Goal: Task Accomplishment & Management: Manage account settings

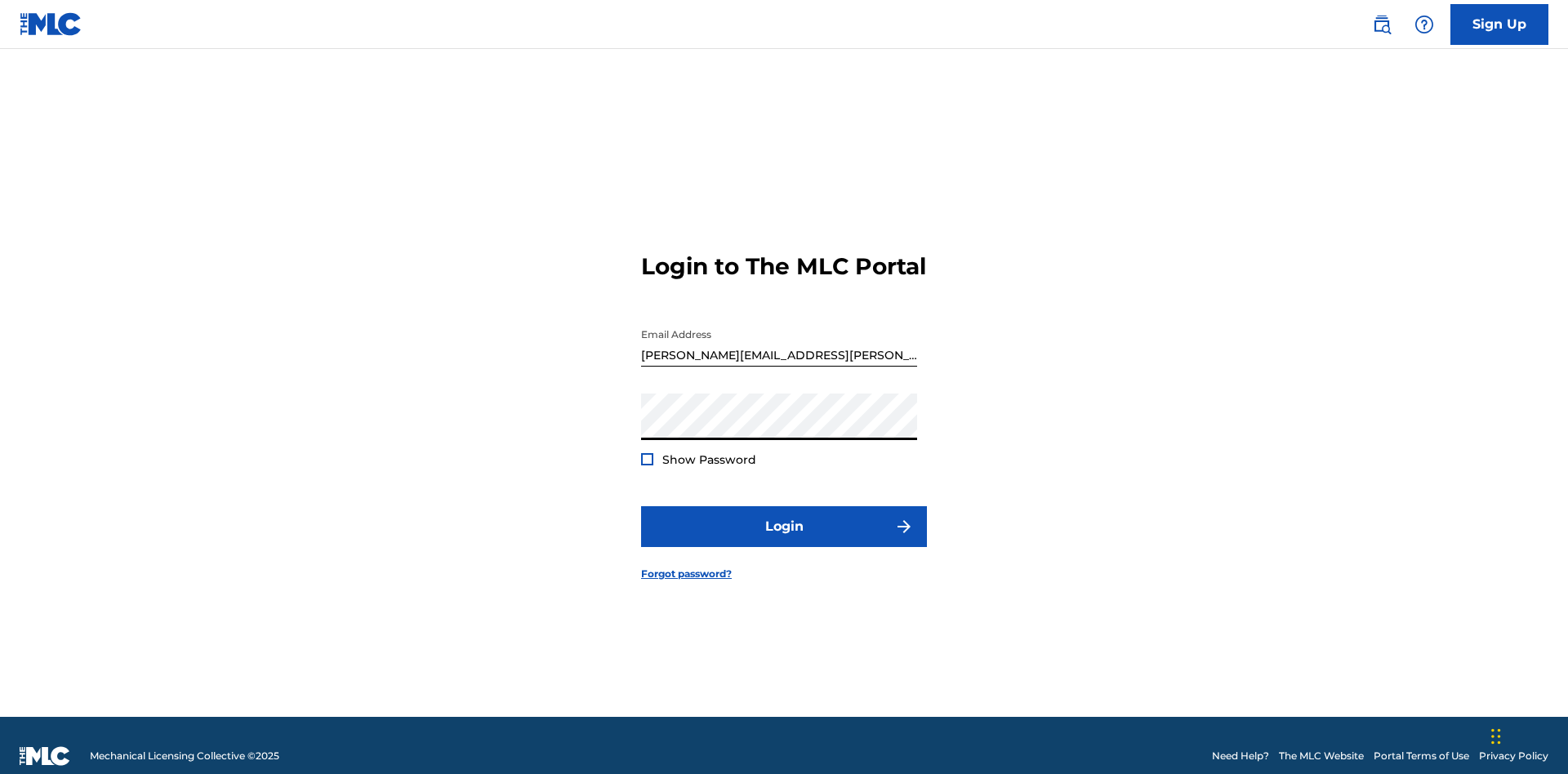
scroll to position [21, 0]
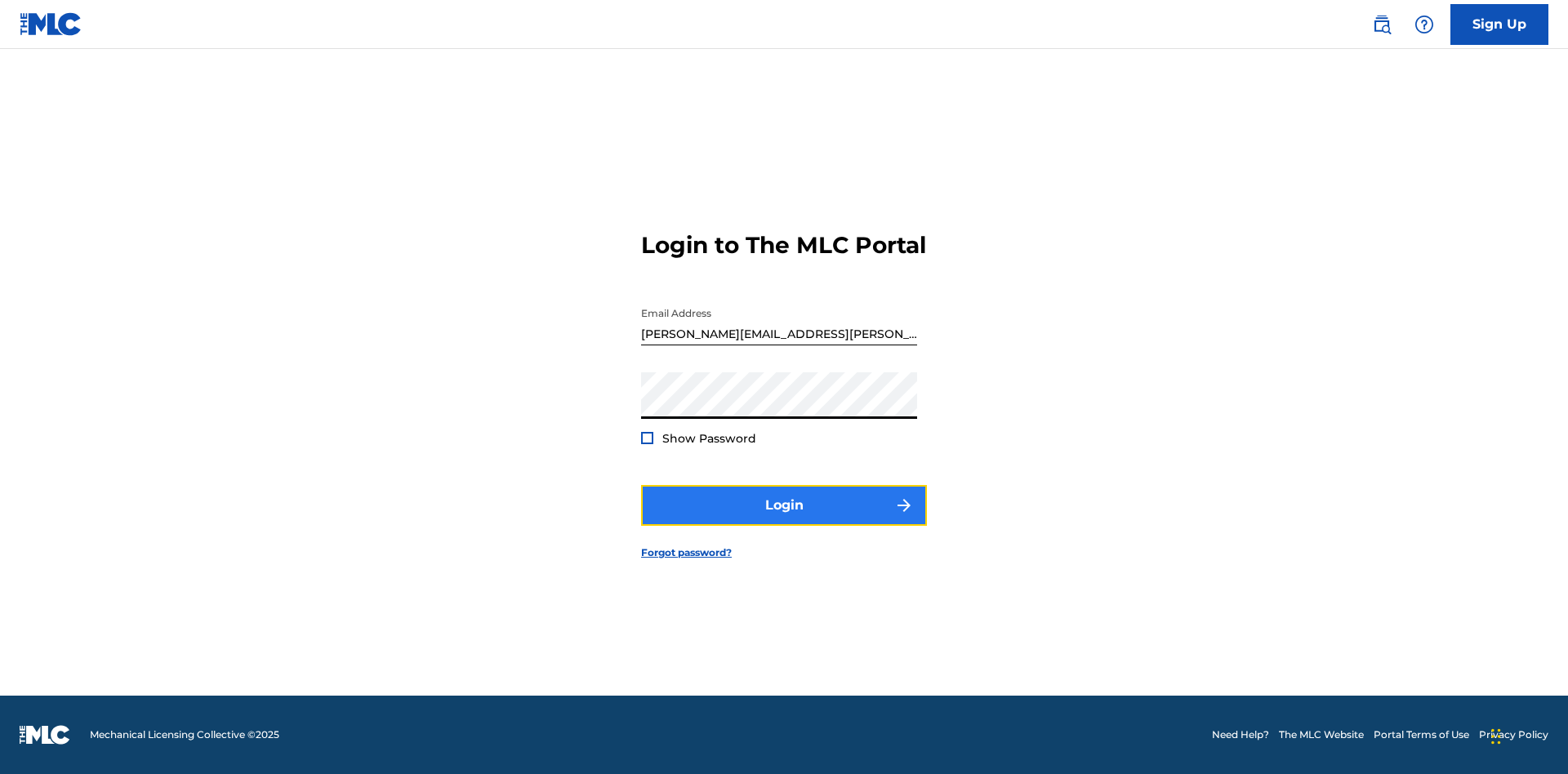
click at [784, 520] on button "Login" at bounding box center [784, 505] width 286 height 41
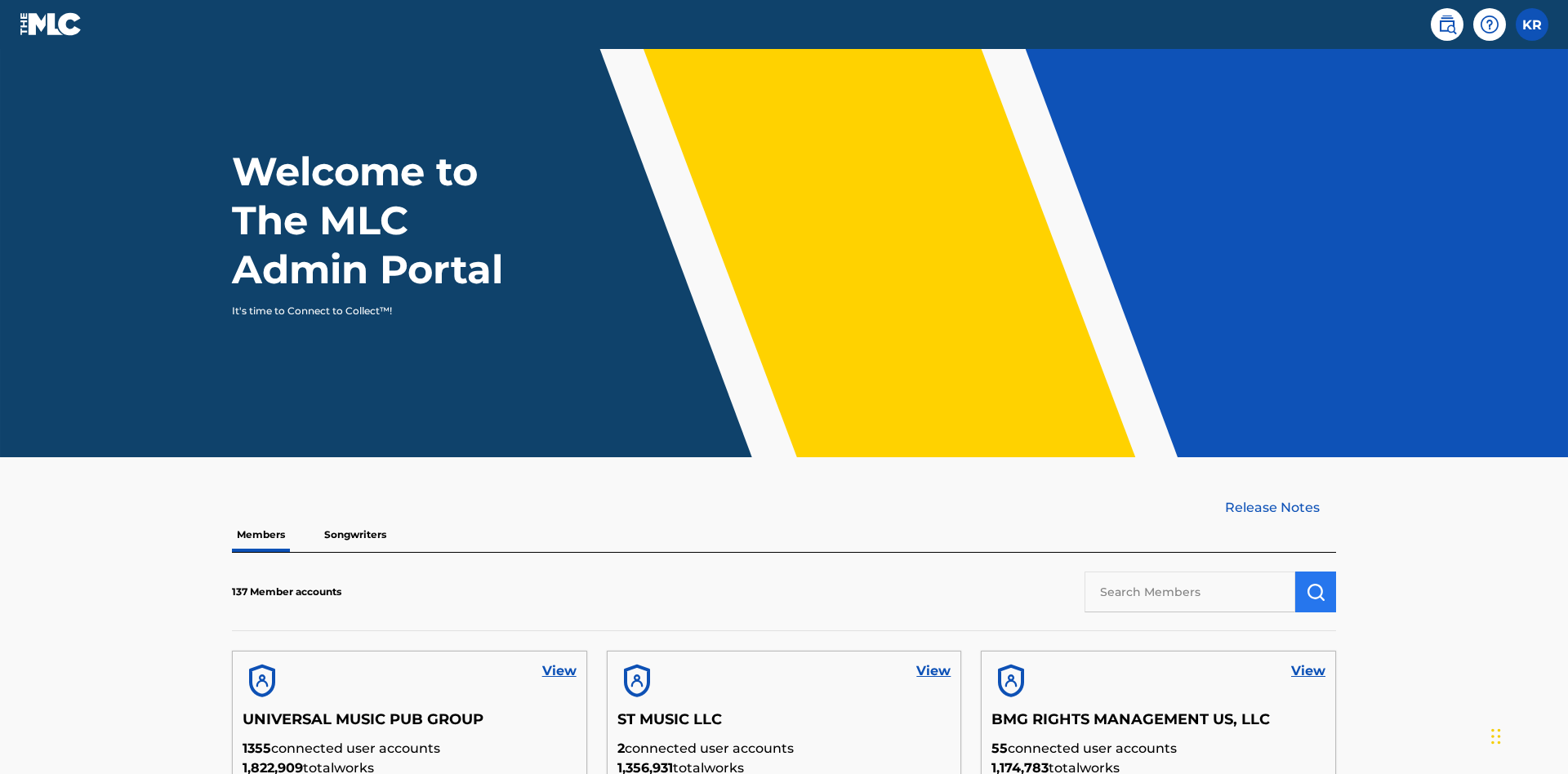
click at [1190, 571] on input "text" at bounding box center [1189, 592] width 210 height 41
click at [1315, 582] on img "submit" at bounding box center [1315, 592] width 19 height 19
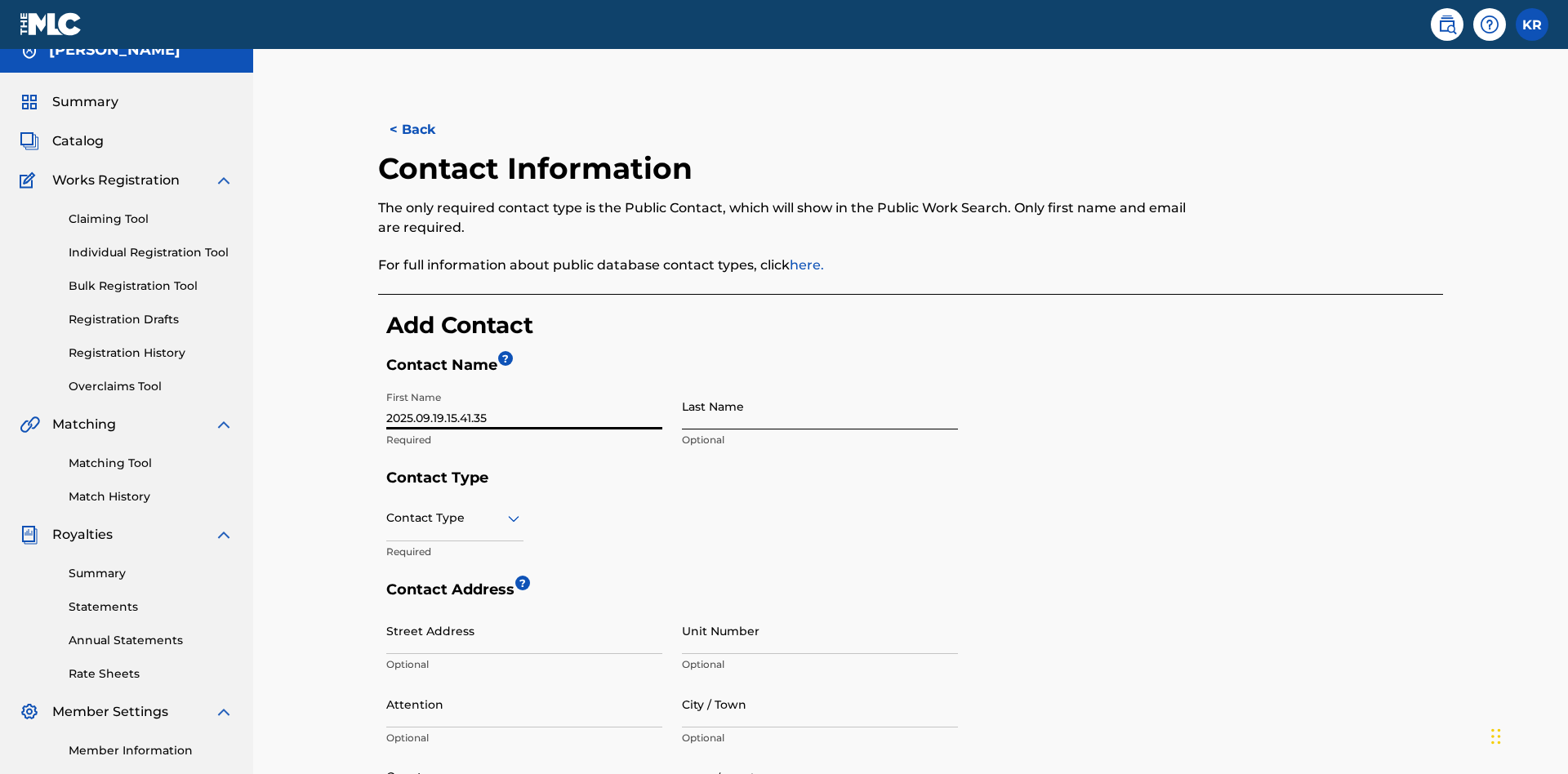
type input "2025.09.19.15.41.35"
click at [820, 383] on input "Last Name" at bounding box center [821, 406] width 276 height 47
type input "2025.09.19.15.41.35"
click at [387, 510] on input "text" at bounding box center [388, 518] width 4 height 17
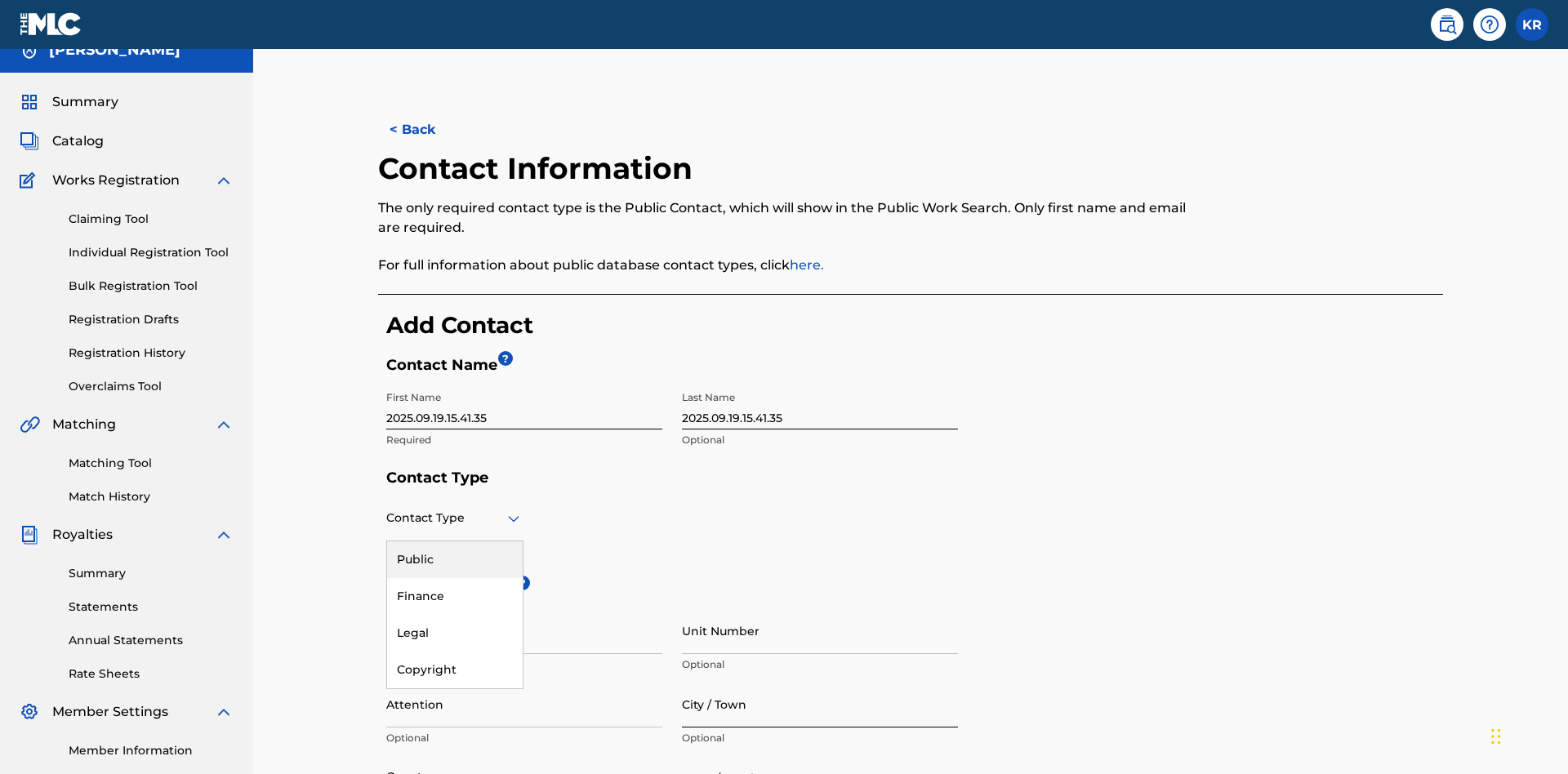
click at [455, 615] on div "Legal" at bounding box center [455, 633] width 136 height 37
click at [820, 682] on input "City / Town" at bounding box center [821, 704] width 276 height 47
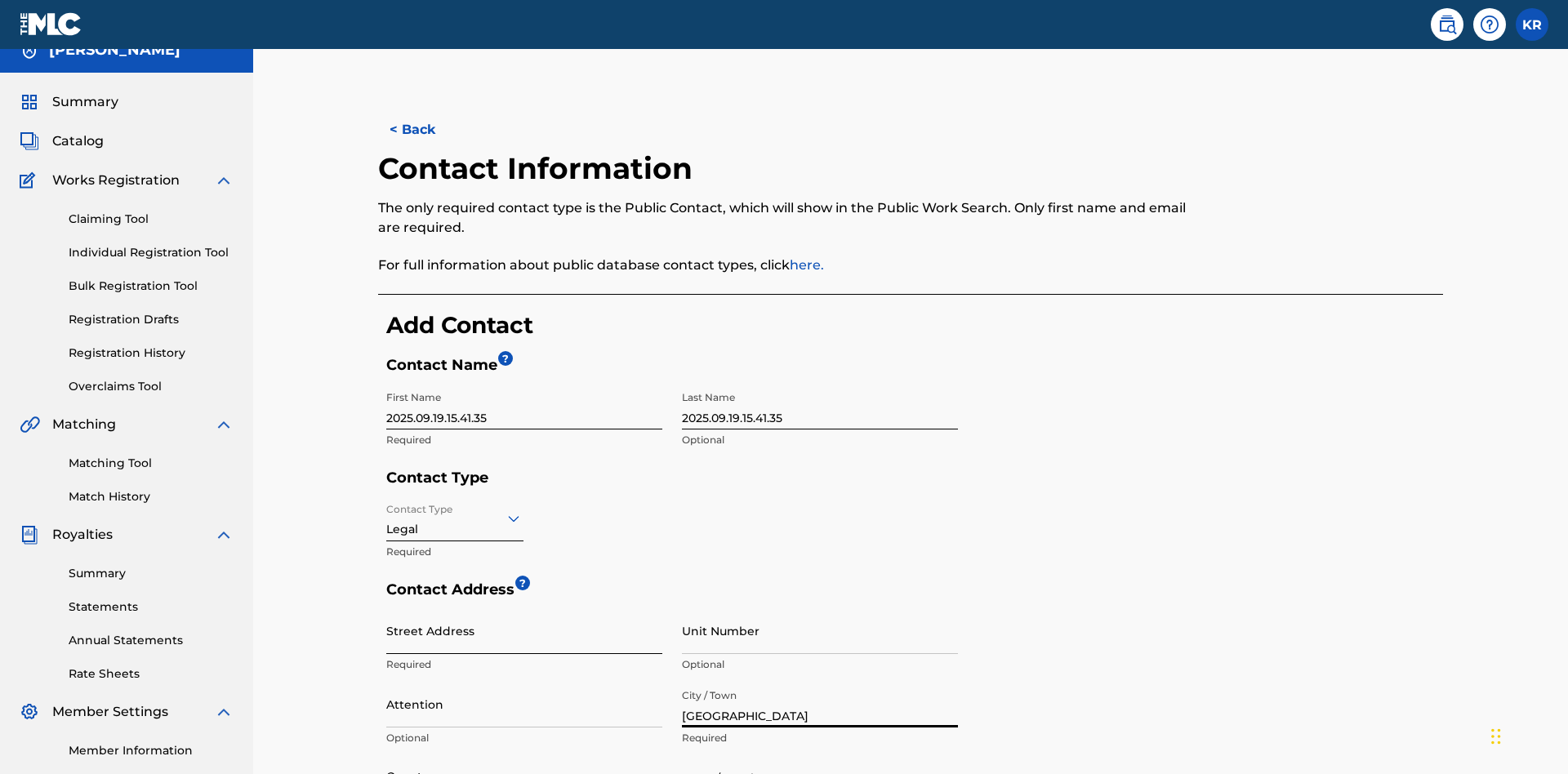
type input "[GEOGRAPHIC_DATA]"
click at [525, 608] on input "Street Address" at bounding box center [525, 630] width 276 height 47
type input "[STREET_ADDRESS]"
click at [820, 608] on input "Unit Number" at bounding box center [821, 630] width 276 height 47
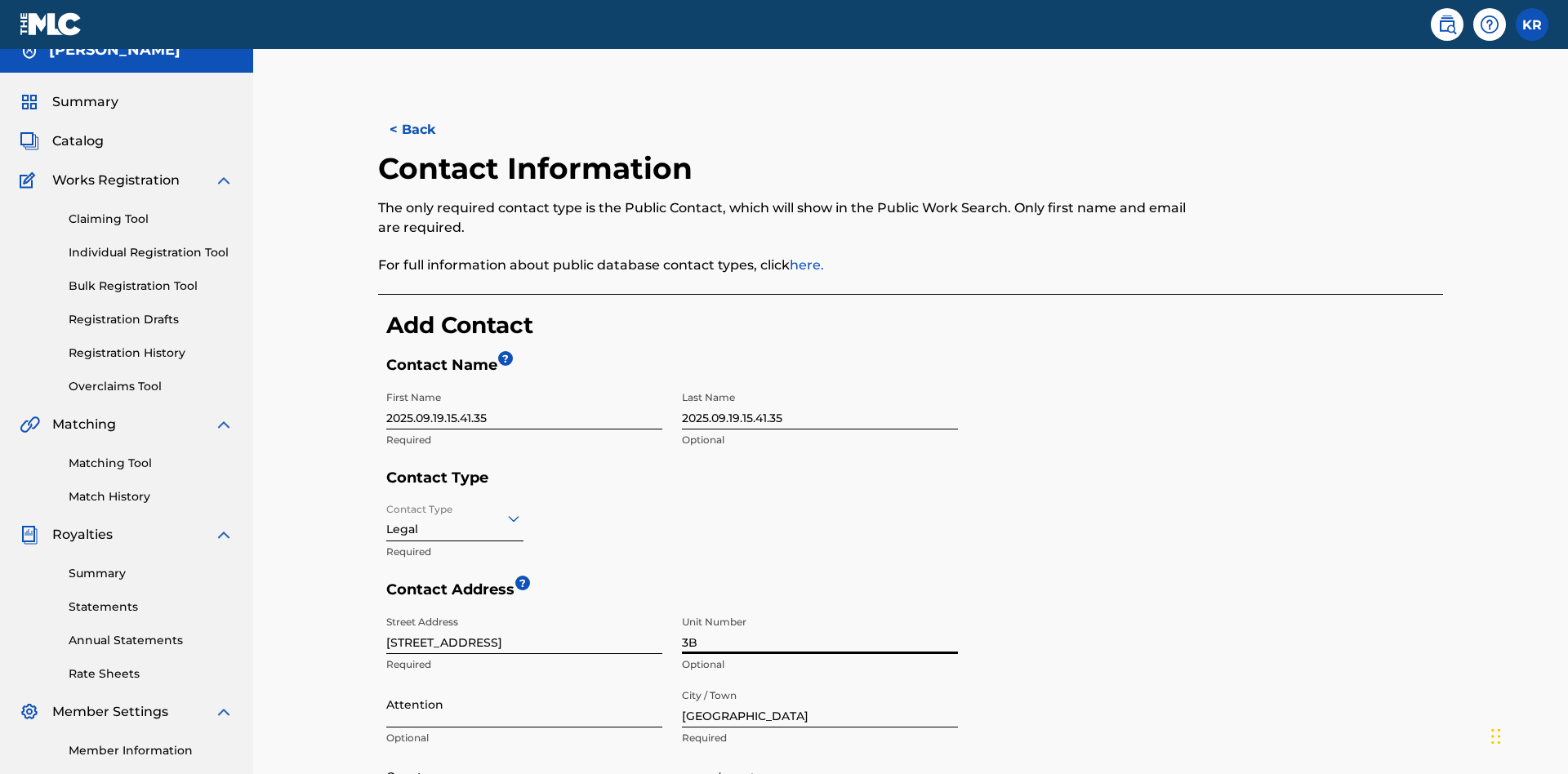
type input "3B"
click at [525, 682] on input "Attention" at bounding box center [525, 704] width 276 height 47
type input "[PERSON_NAME]"
click at [387, 769] on input "text" at bounding box center [388, 777] width 4 height 17
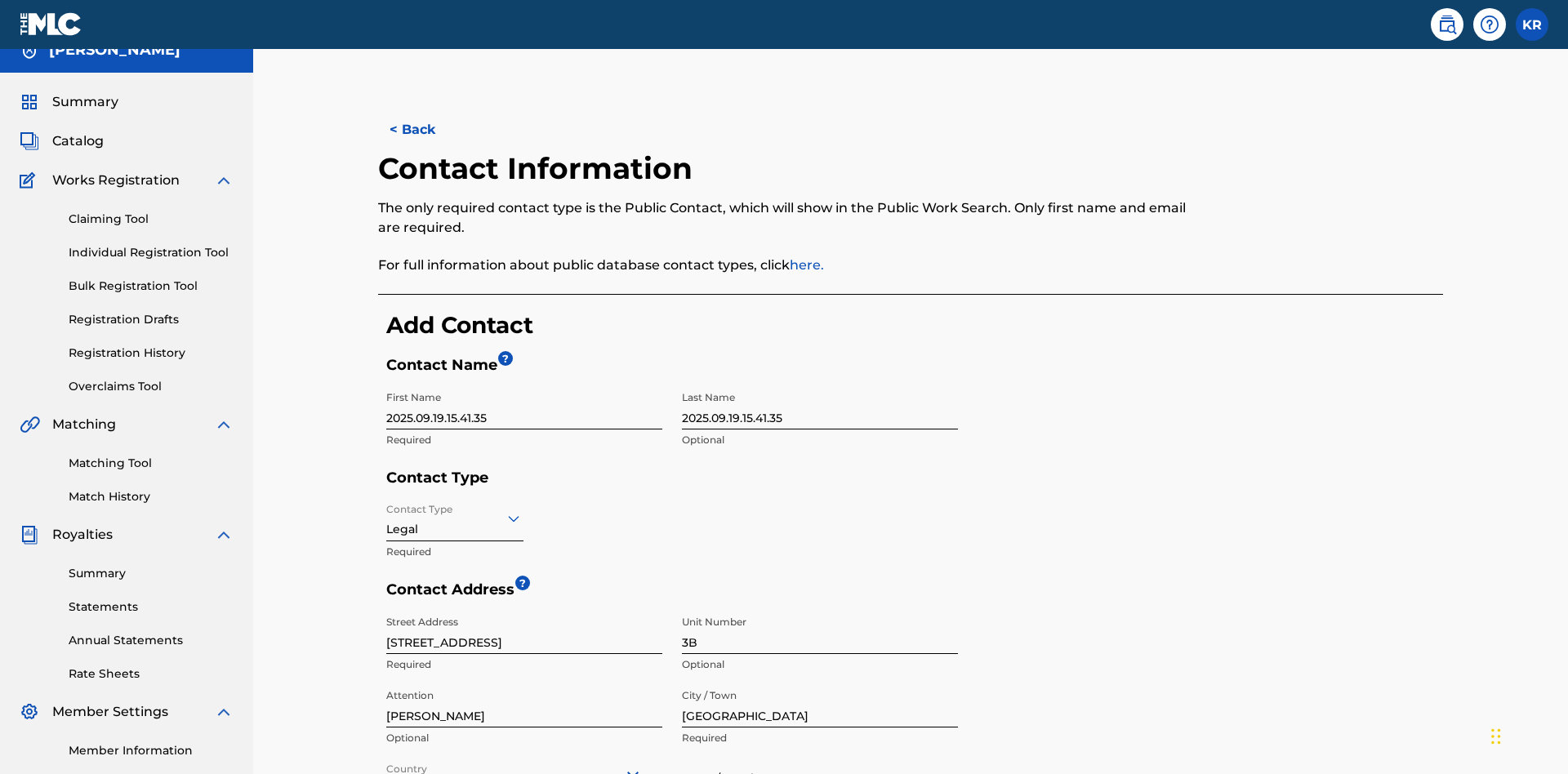
click at [820, 755] on input "State / Province" at bounding box center [821, 778] width 276 height 47
type input "Varna"
type input "V5X 2Z9"
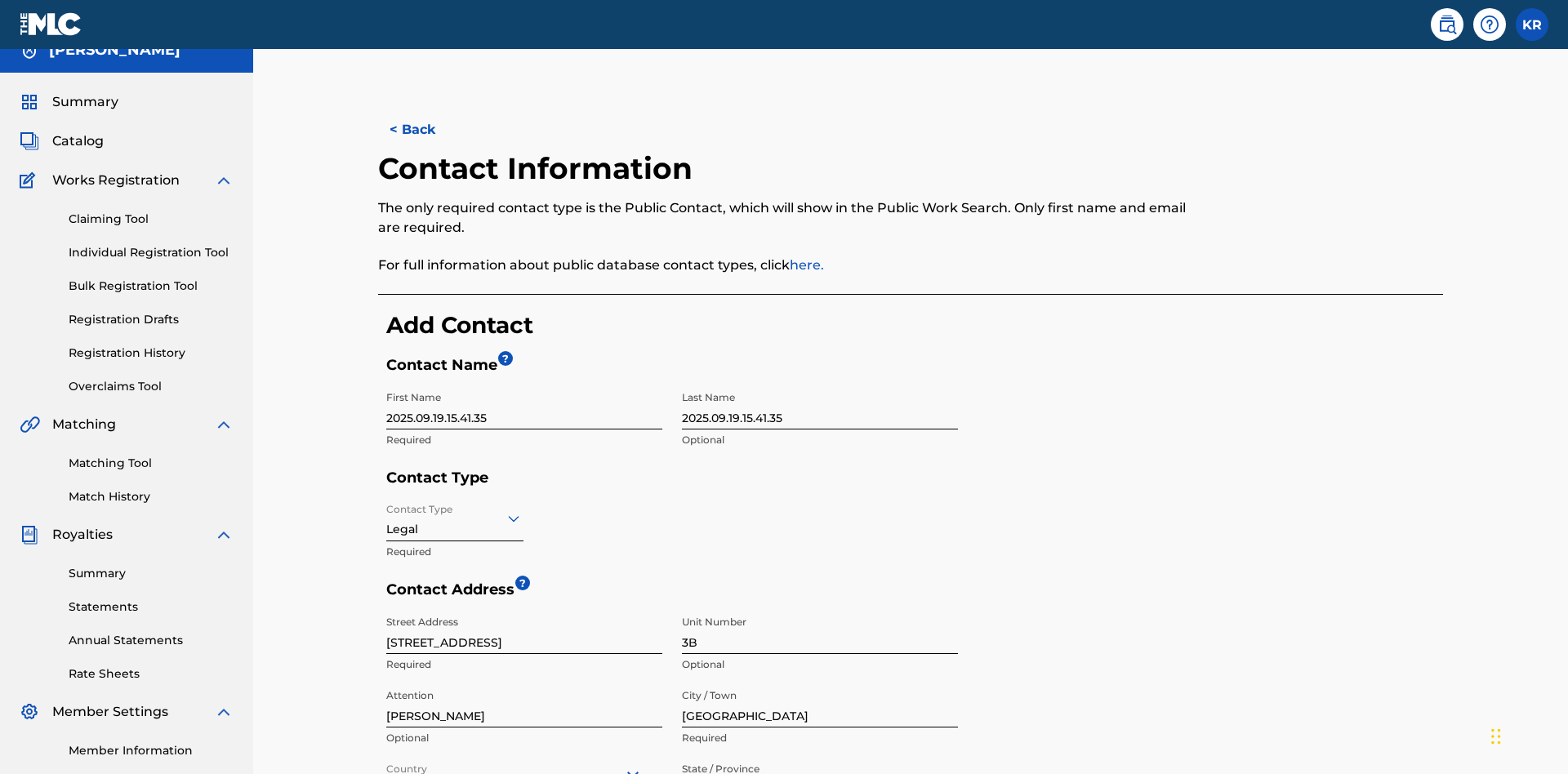
type input "202"
type input "1234567"
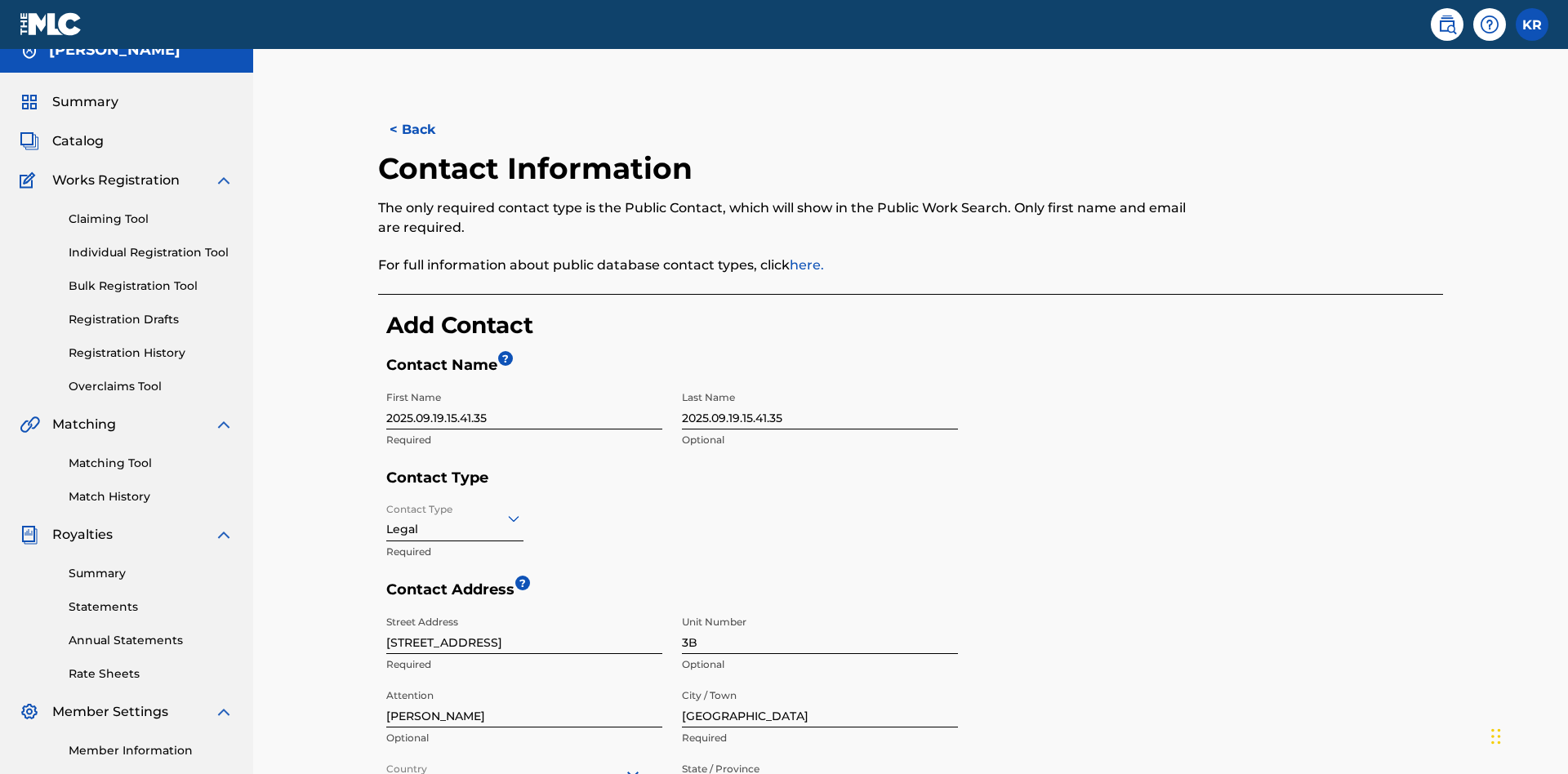
type input "[EMAIL_ADDRESS][DOMAIN_NAME]"
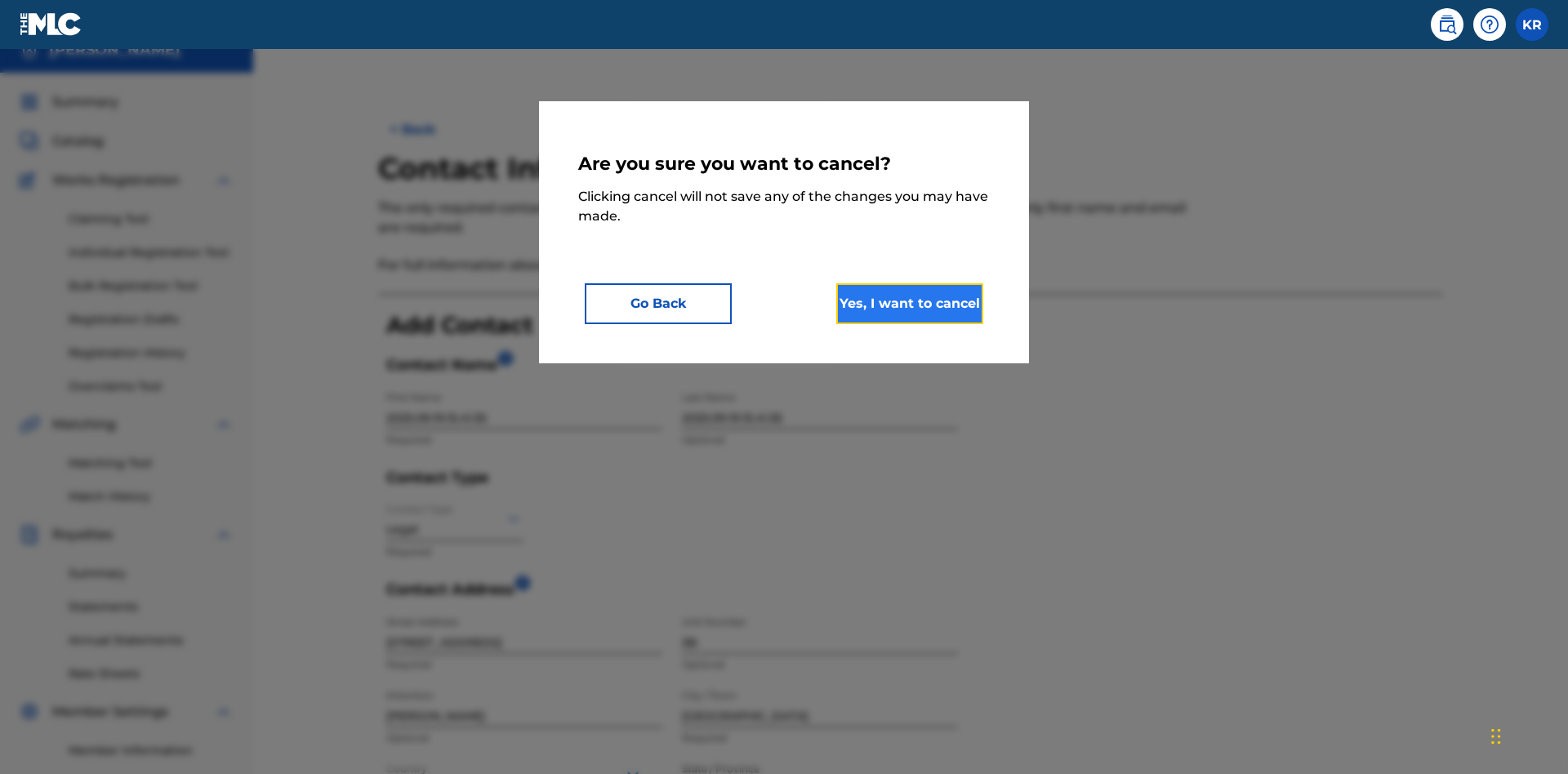
click at [909, 303] on button "Yes, I want to cancel" at bounding box center [909, 304] width 147 height 41
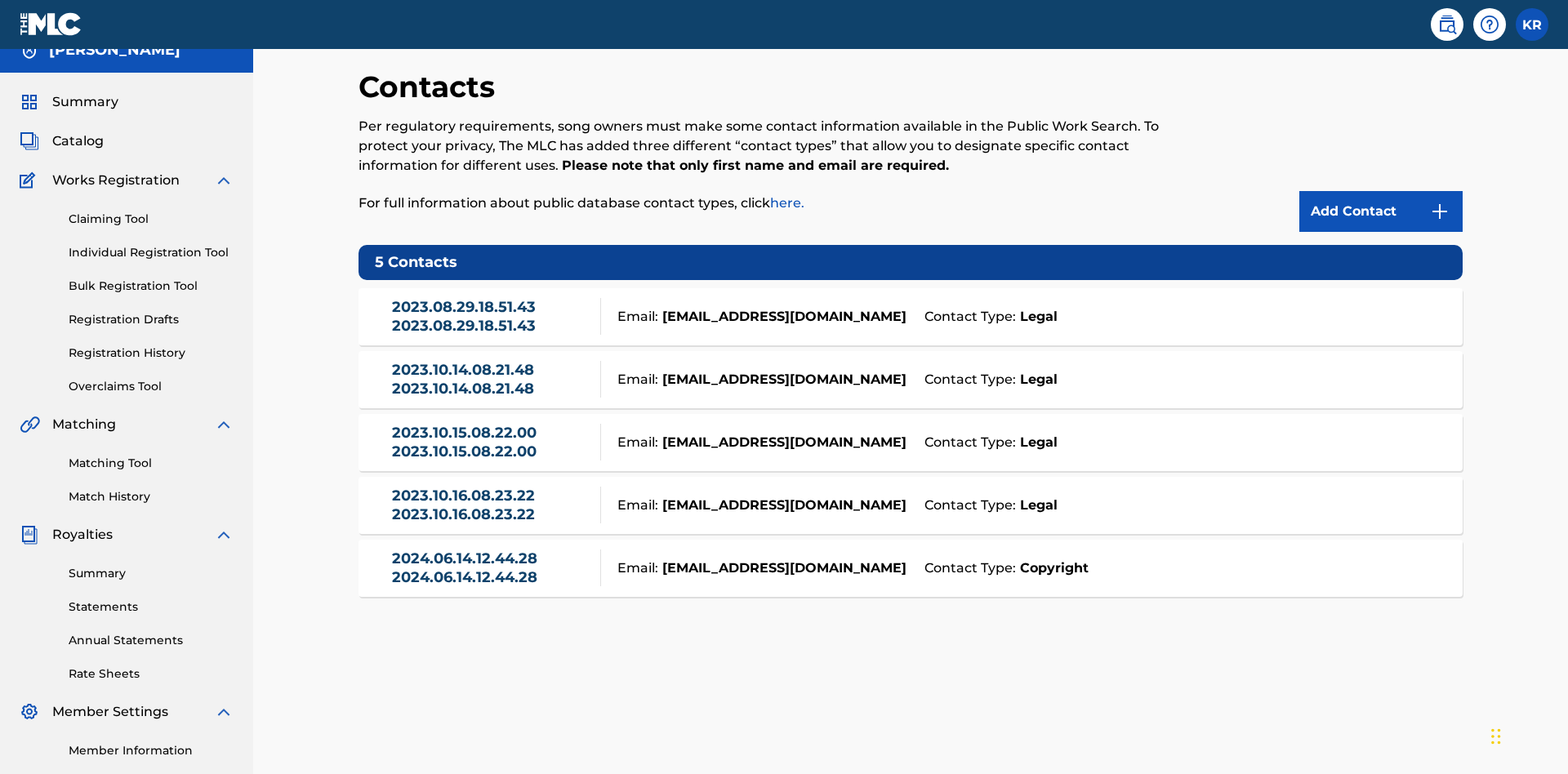
scroll to position [125, 0]
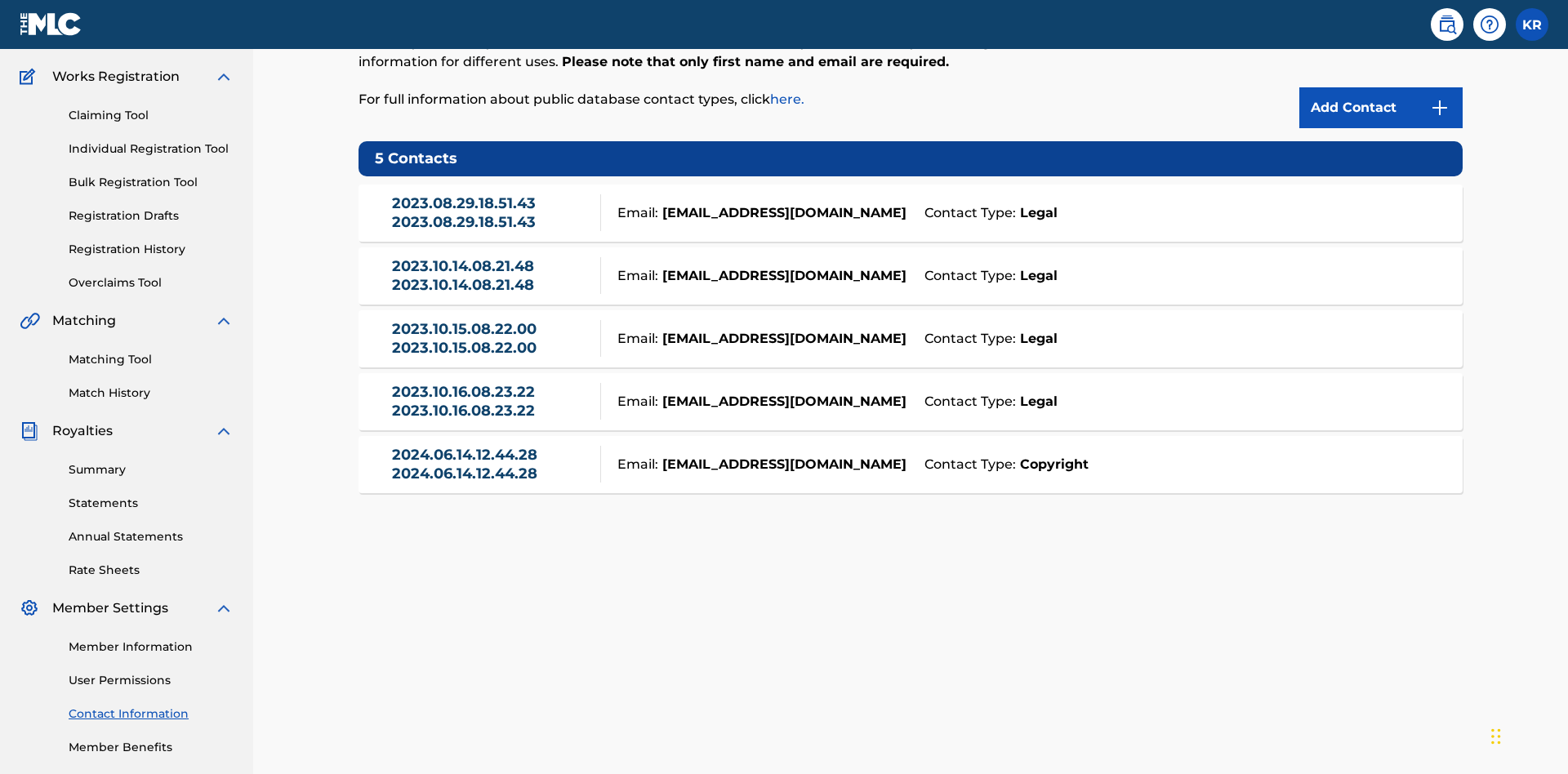
click at [910, 203] on div "Email: [EMAIL_ADDRESS][DOMAIN_NAME]" at bounding box center [758, 213] width 314 height 19
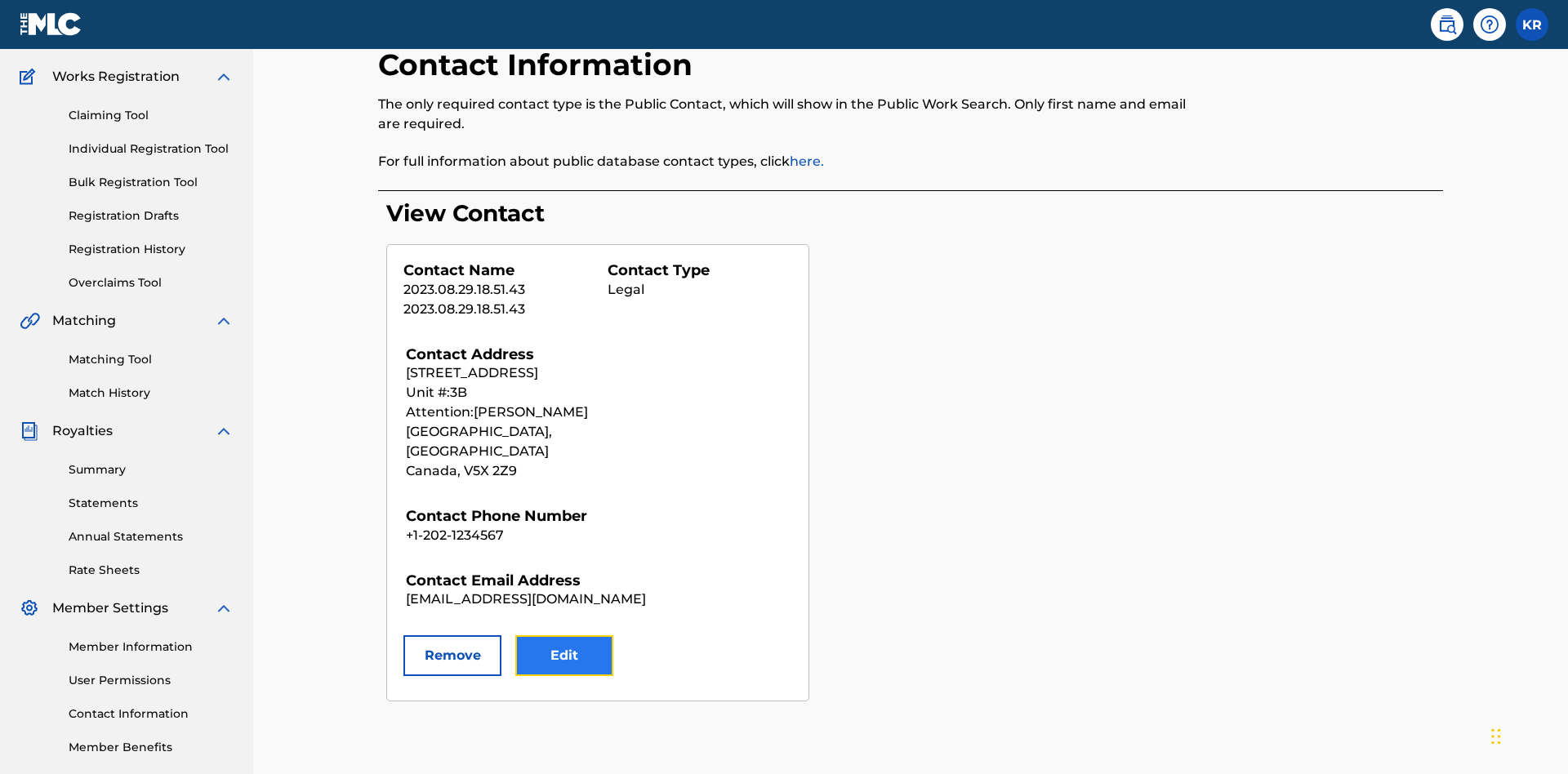
click at [564, 636] on button "Edit" at bounding box center [563, 656] width 98 height 41
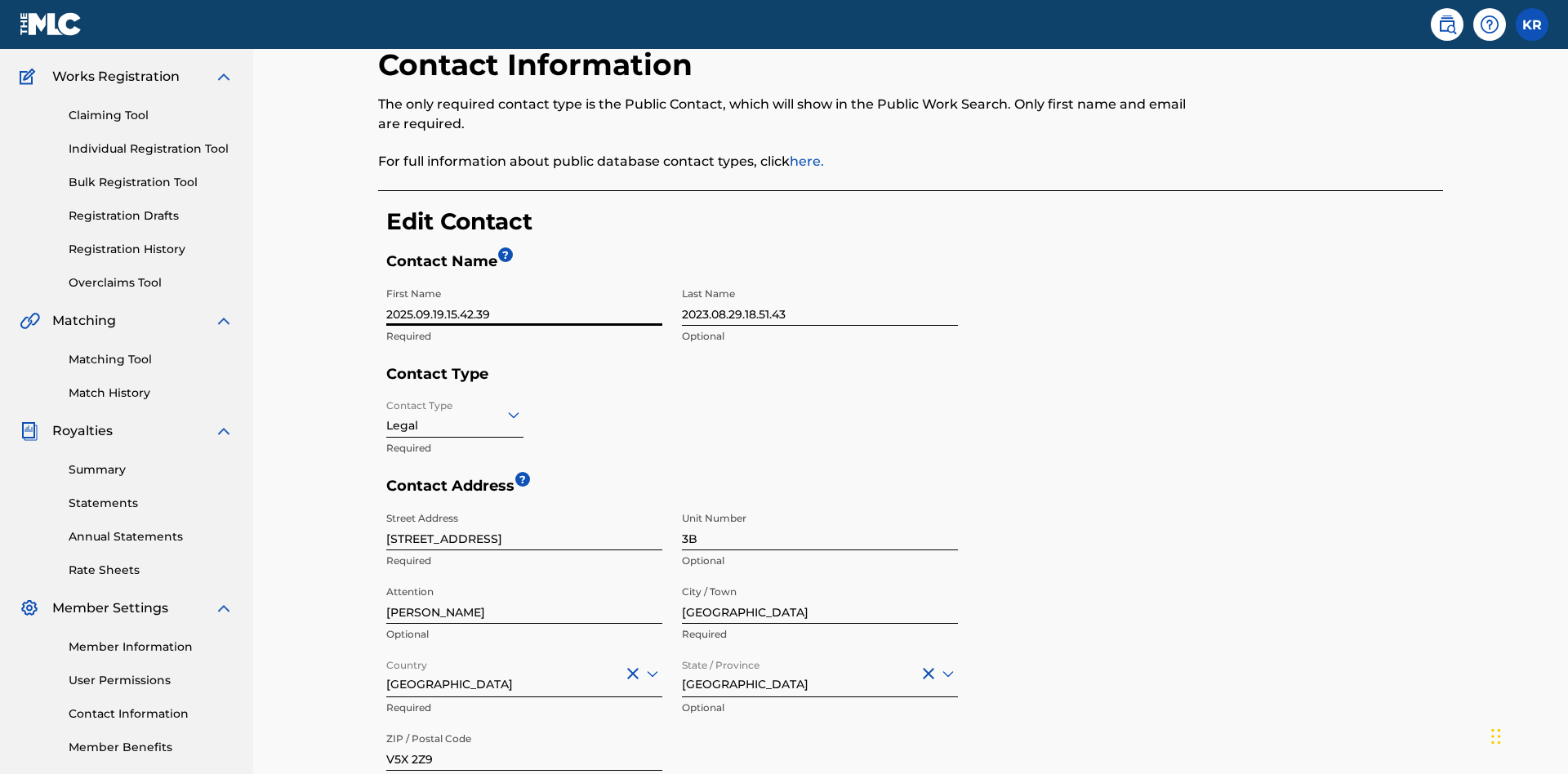
type input "2025.09.19.15.42.39"
click at [820, 279] on input "2023.08.29.18.51.43" at bounding box center [821, 302] width 276 height 47
type input "2025.09.19.15.42.39"
click at [387, 406] on input "Contact Type" at bounding box center [388, 414] width 4 height 17
click at [455, 512] on div "Legal" at bounding box center [455, 530] width 136 height 37
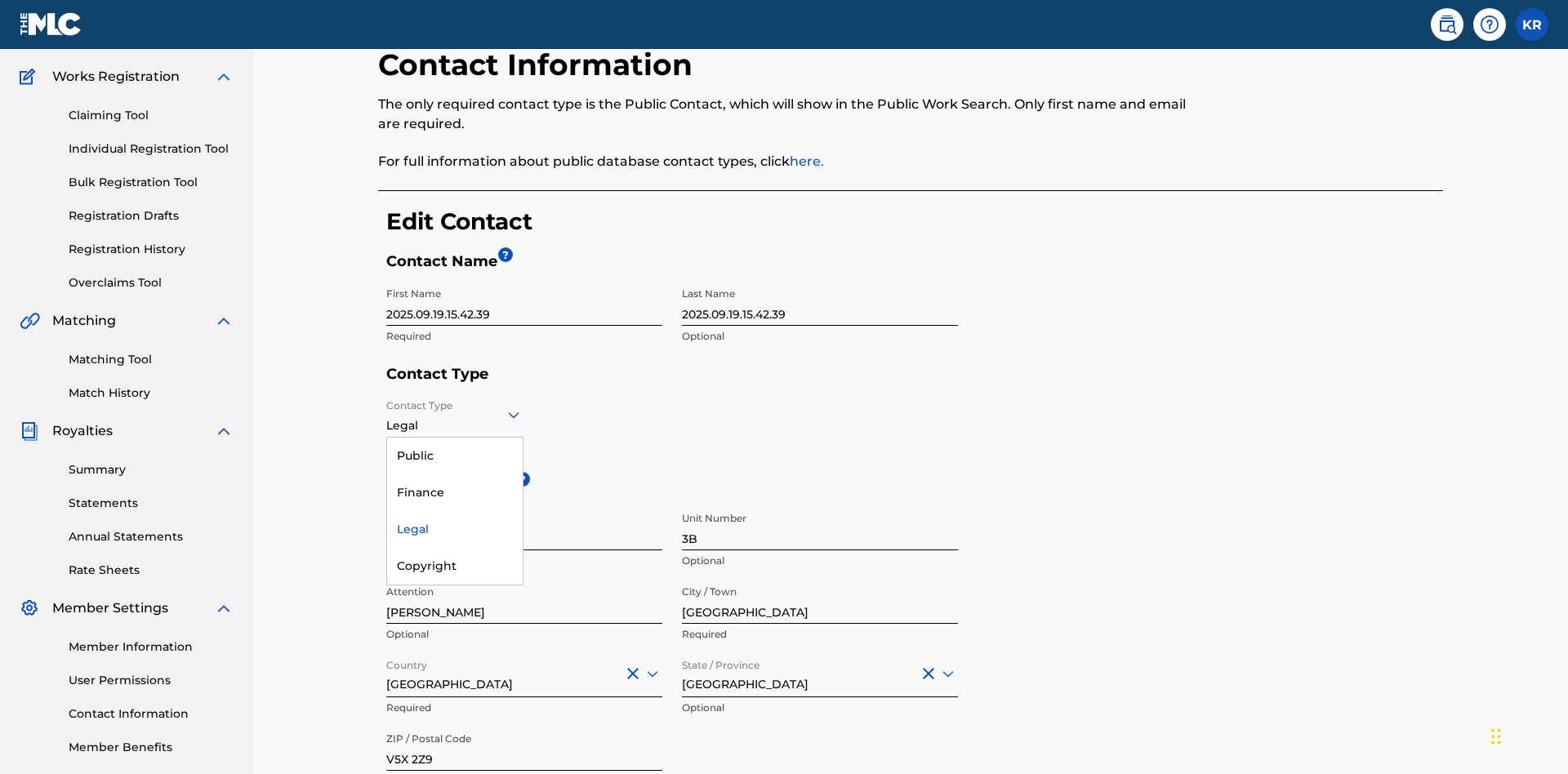
click at [820, 578] on input "[GEOGRAPHIC_DATA]" at bounding box center [821, 601] width 276 height 47
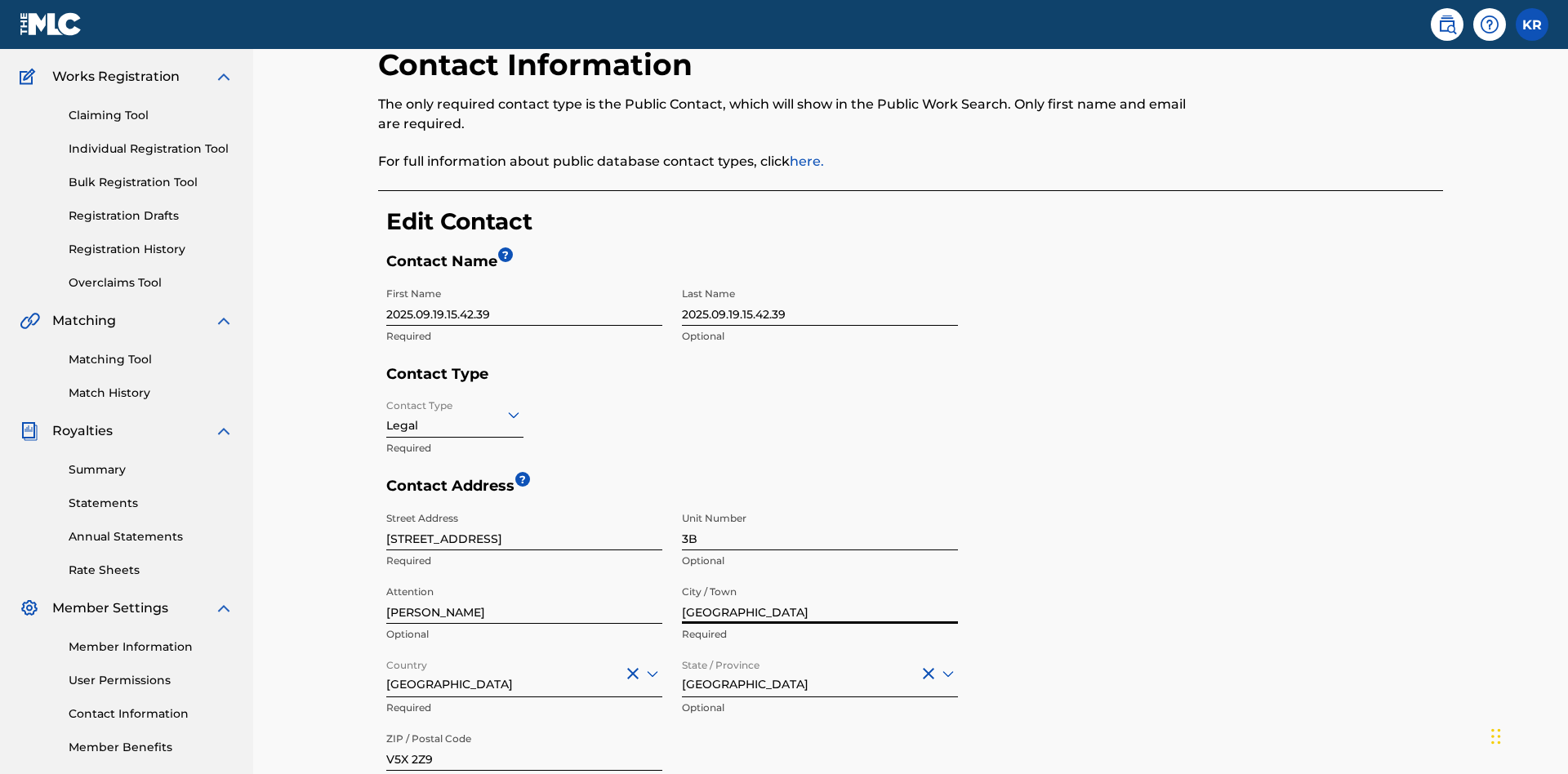
type input "[GEOGRAPHIC_DATA]"
click at [525, 504] on input "[STREET_ADDRESS]" at bounding box center [525, 527] width 276 height 47
type input "[STREET_ADDRESS]"
click at [820, 504] on input "3B" at bounding box center [821, 527] width 276 height 47
type input "77"
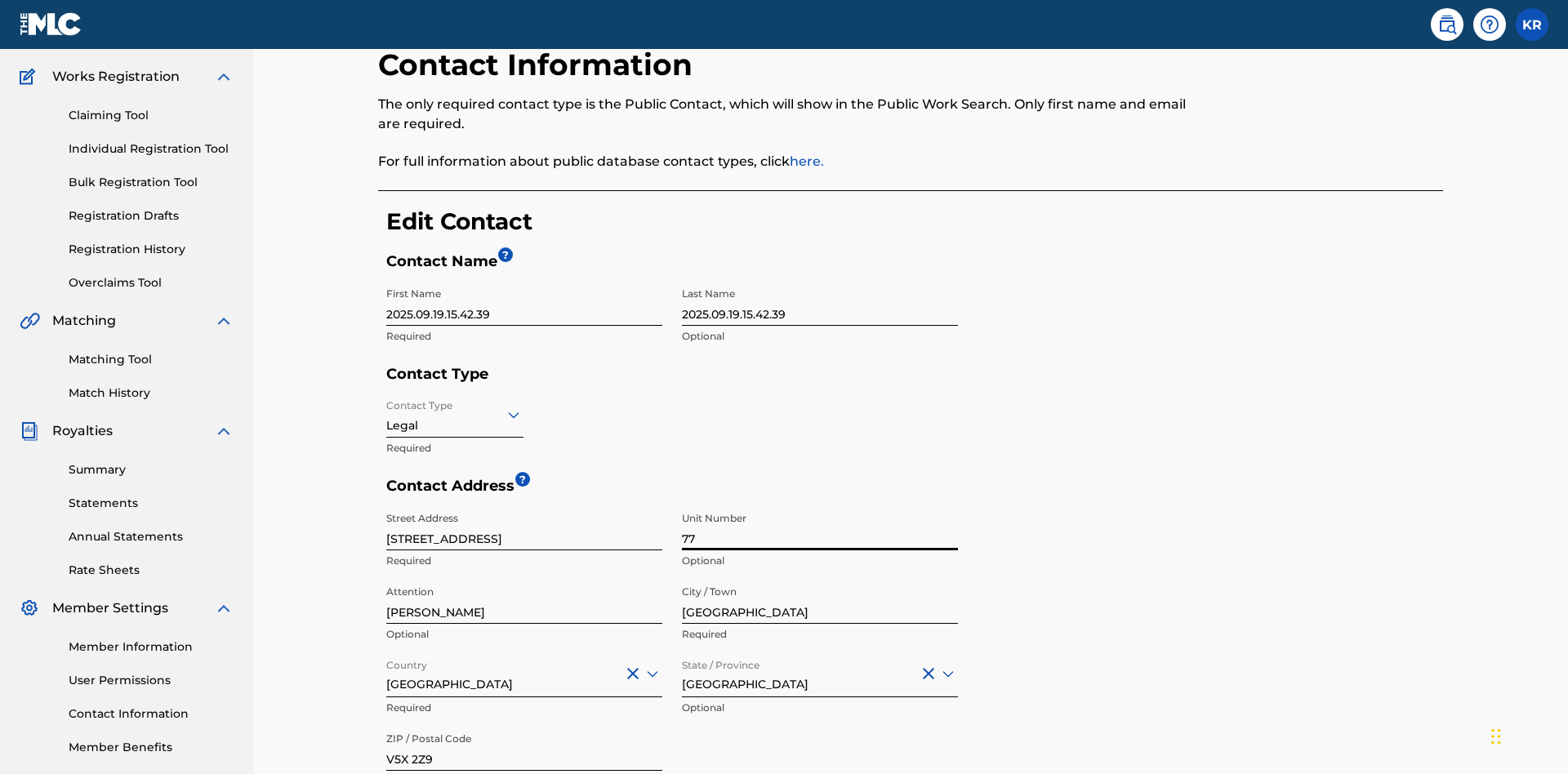
click at [525, 578] on input "[PERSON_NAME]" at bounding box center [525, 601] width 276 height 47
type input "[PERSON_NAME]"
click at [387, 665] on input "Country" at bounding box center [388, 673] width 4 height 17
click at [820, 651] on input "[GEOGRAPHIC_DATA]" at bounding box center [821, 674] width 276 height 47
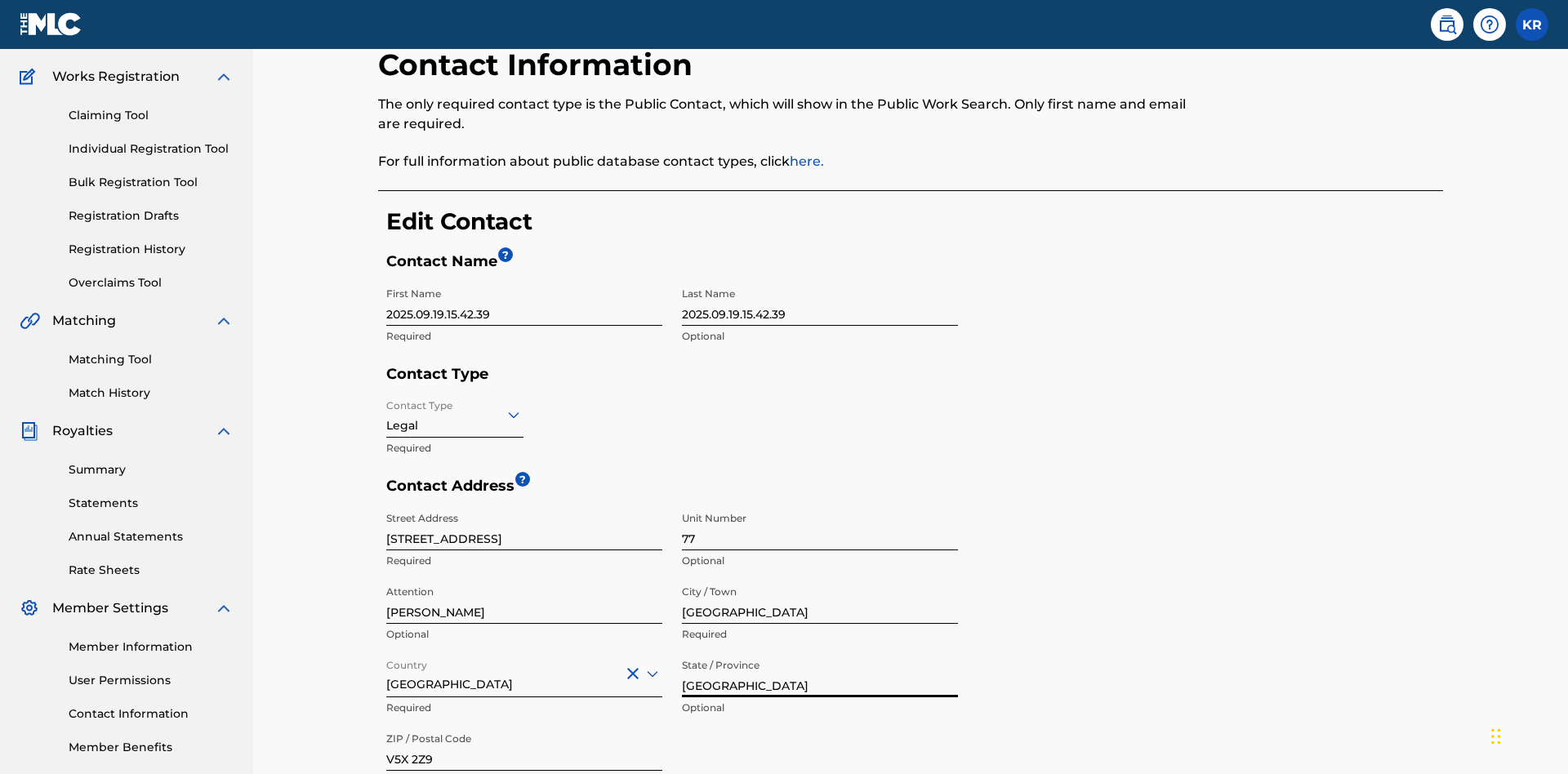
type input "[GEOGRAPHIC_DATA]"
click at [525, 725] on input "V5X 2Z9" at bounding box center [525, 748] width 276 height 47
type input "2060"
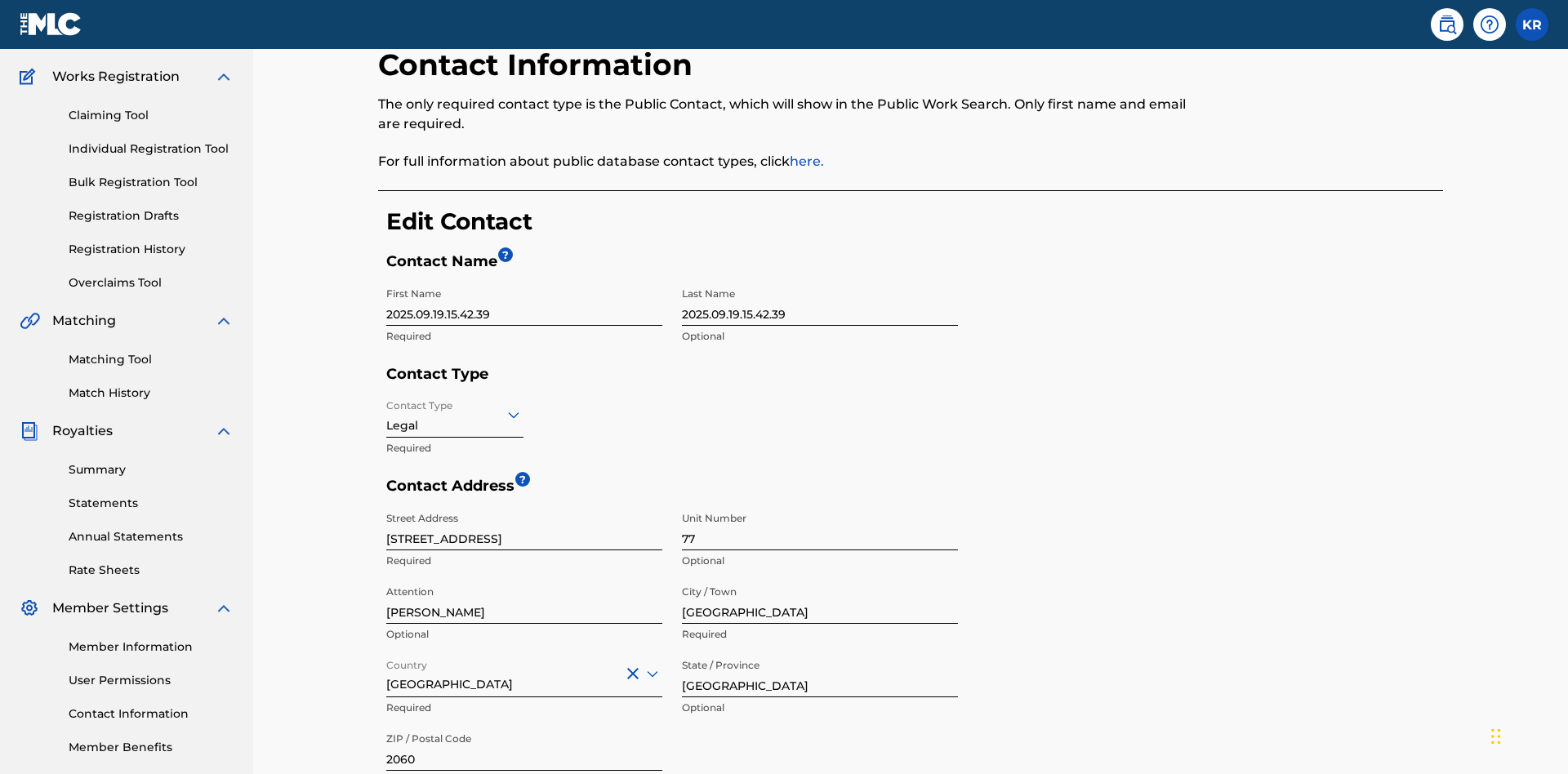
type input "293"
type input "9196900"
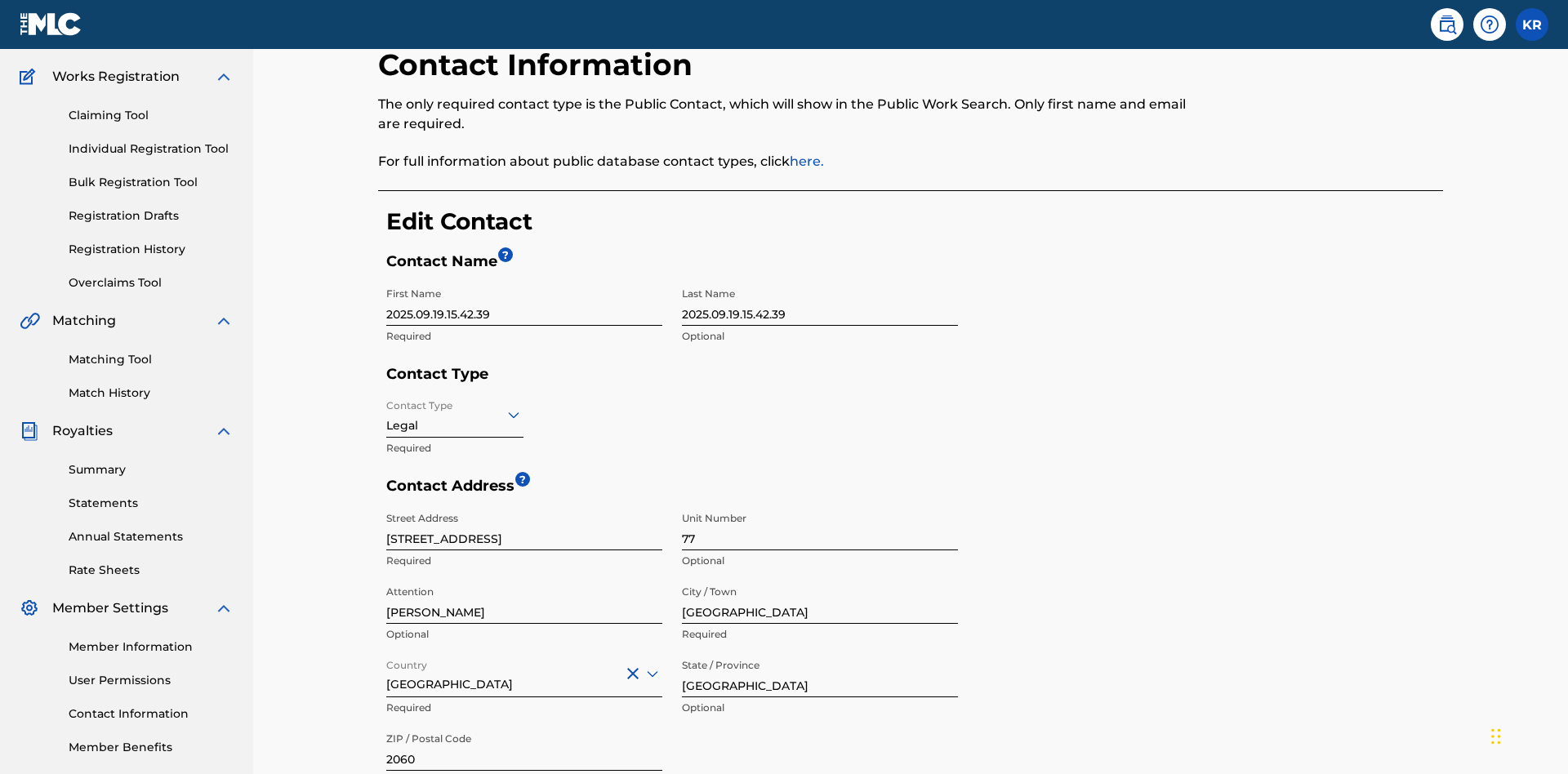
type input "[EMAIL_ADDRESS][DOMAIN_NAME]"
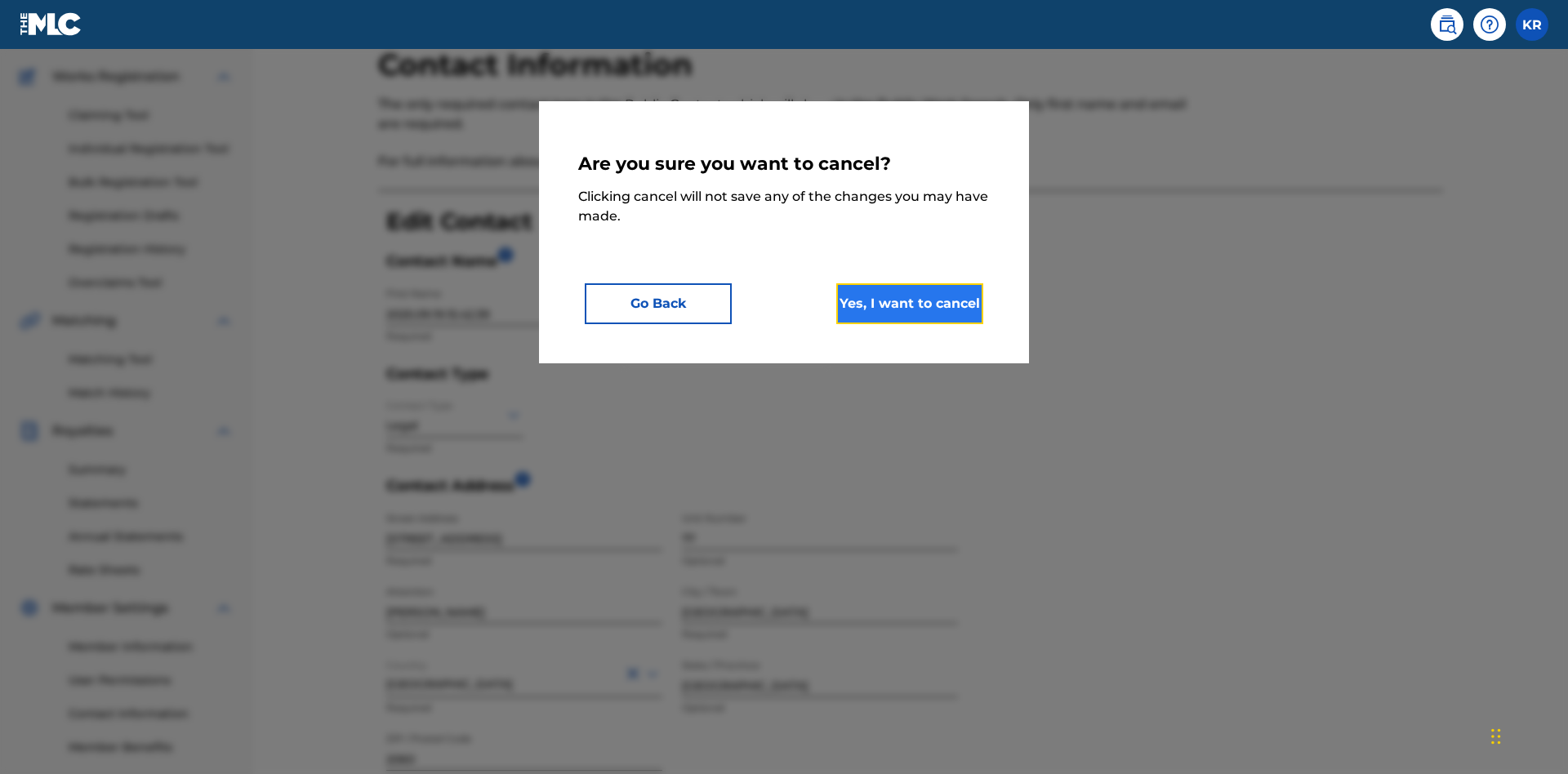
click at [909, 303] on button "Yes, I want to cancel" at bounding box center [909, 304] width 147 height 41
